Goal: Information Seeking & Learning: Learn about a topic

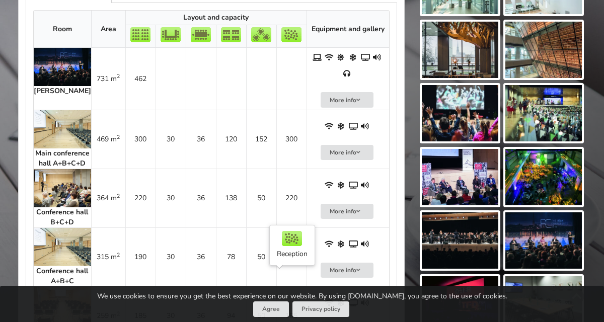
scroll to position [383, 0]
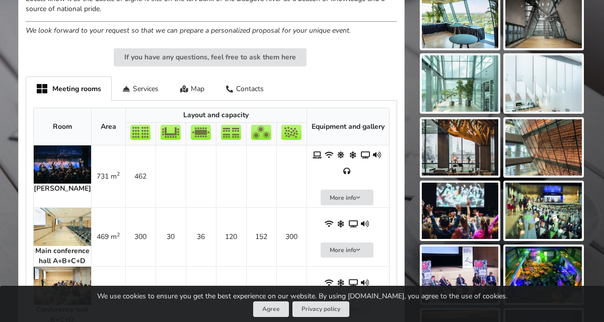
click at [63, 208] on img at bounding box center [62, 227] width 57 height 38
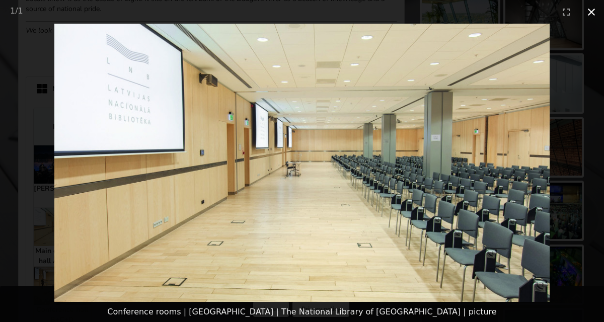
click at [593, 11] on button "Close gallery" at bounding box center [591, 12] width 25 height 24
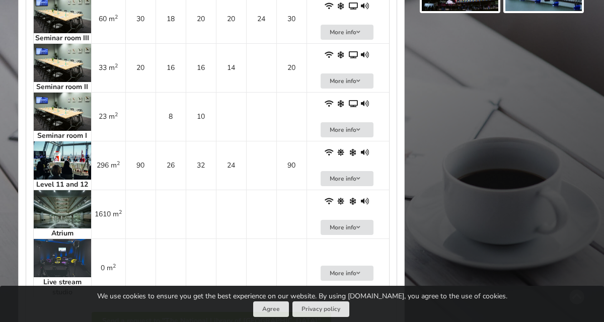
scroll to position [1062, 0]
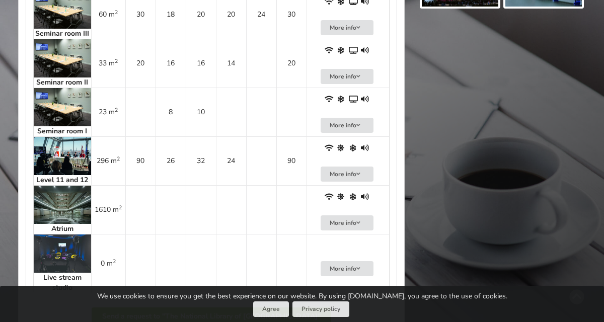
click at [65, 175] on img at bounding box center [62, 156] width 57 height 38
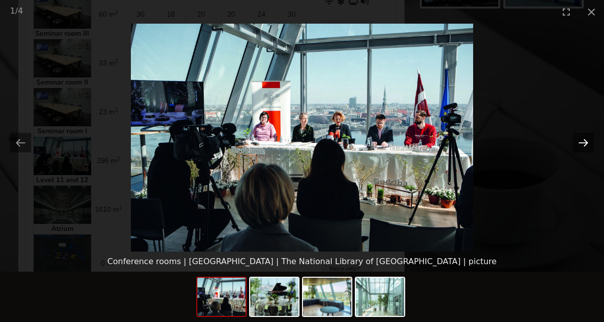
click at [580, 137] on button "Next slide" at bounding box center [583, 143] width 21 height 20
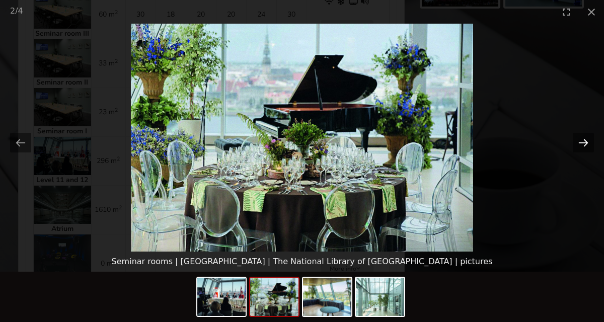
click at [580, 137] on button "Next slide" at bounding box center [583, 143] width 21 height 20
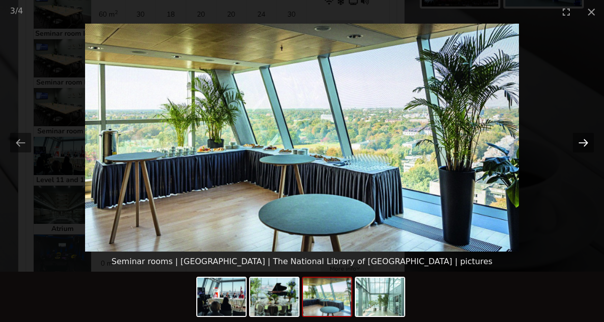
click at [580, 137] on button "Next slide" at bounding box center [583, 143] width 21 height 20
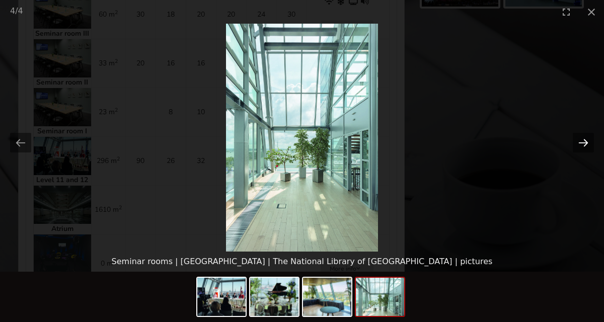
click at [580, 137] on button "Next slide" at bounding box center [583, 143] width 21 height 20
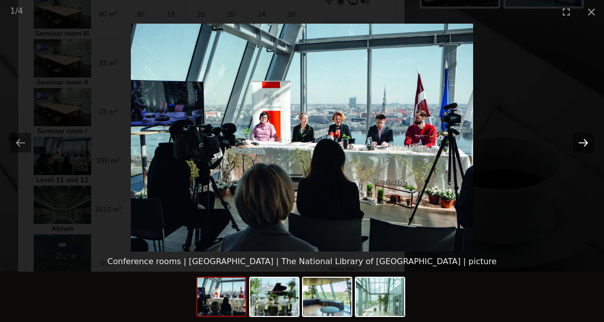
click at [580, 137] on button "Next slide" at bounding box center [583, 143] width 21 height 20
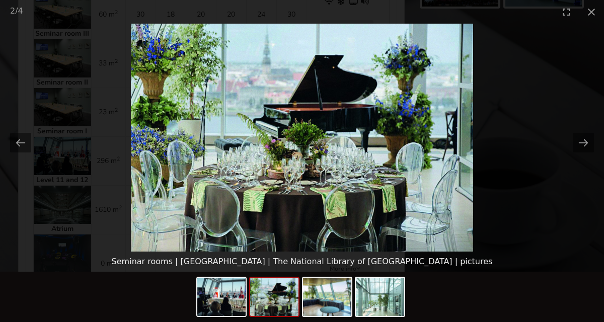
click at [505, 134] on picture at bounding box center [302, 138] width 604 height 228
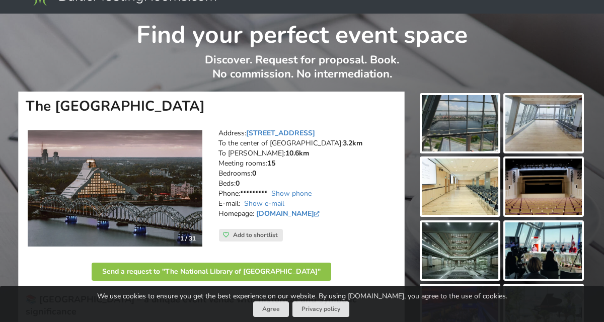
scroll to position [37, 0]
